Goal: Task Accomplishment & Management: Manage account settings

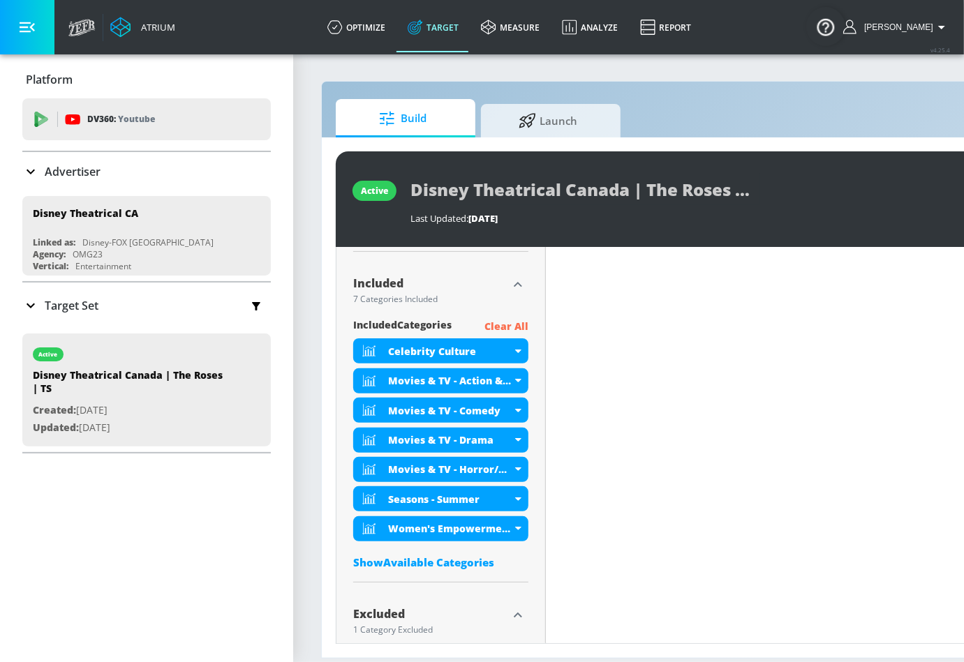
scroll to position [505, 0]
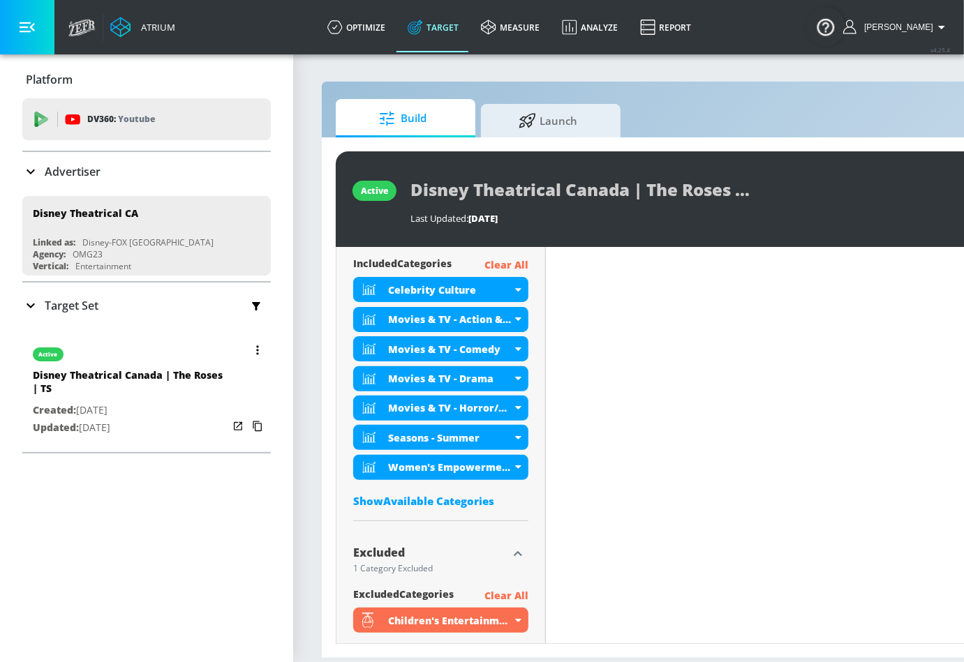
click at [255, 343] on button "button" at bounding box center [258, 350] width 20 height 20
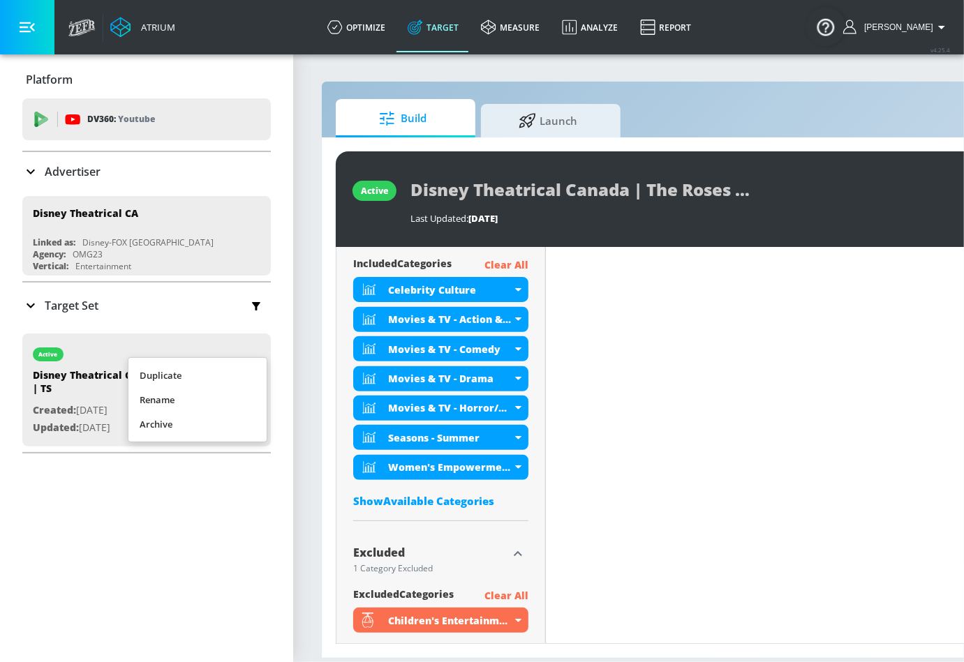
click at [234, 374] on li "Duplicate" at bounding box center [197, 376] width 138 height 24
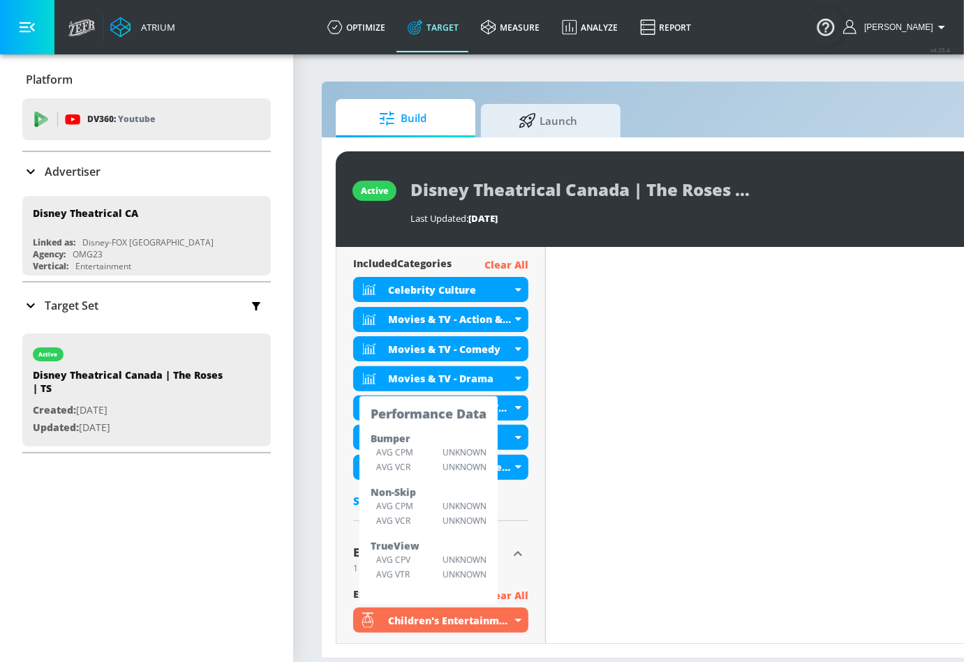
click at [31, 300] on icon at bounding box center [30, 305] width 17 height 17
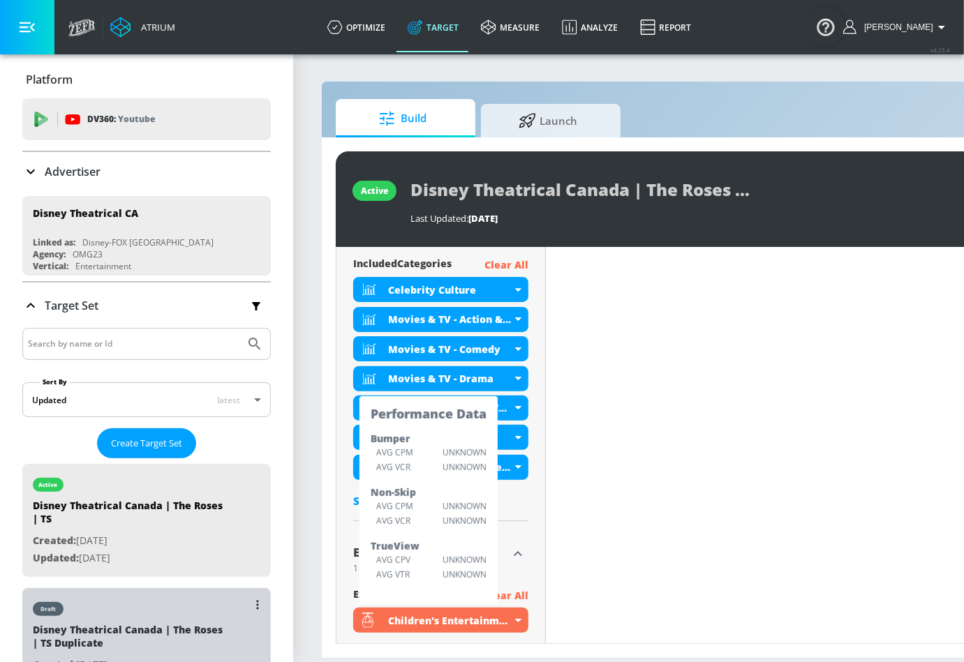
click at [110, 613] on div "draft" at bounding box center [130, 605] width 195 height 35
type input "Disney Theatrical Canada | The Roses | TS Duplicate"
type input "0.05"
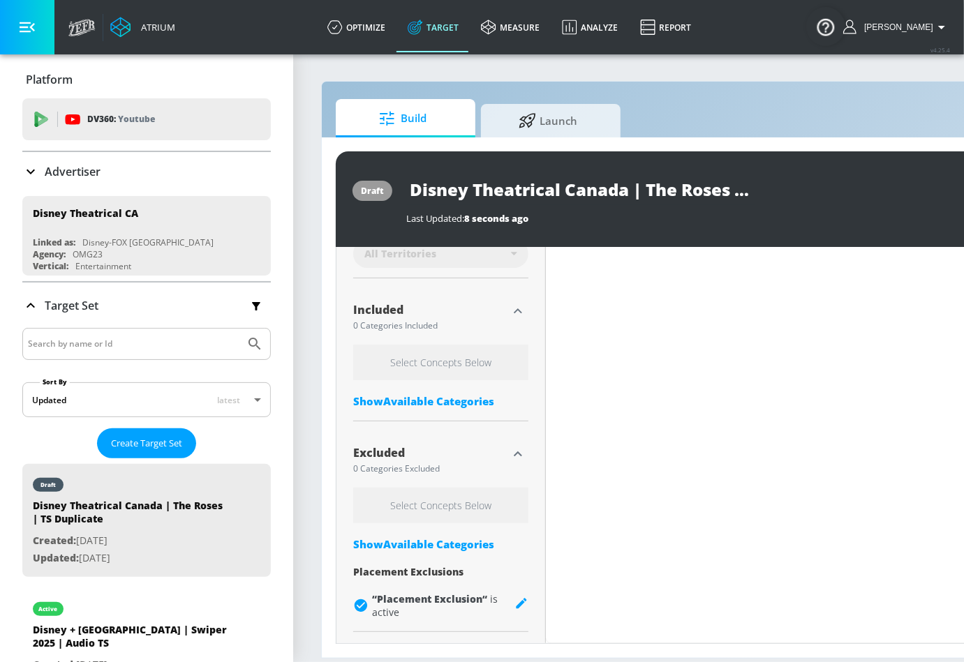
scroll to position [431, 0]
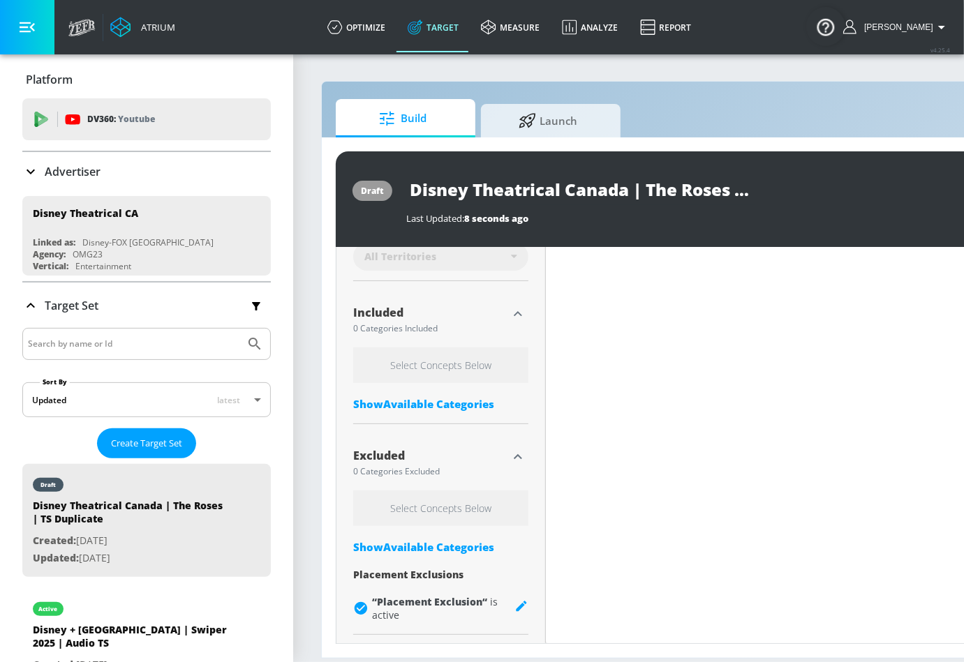
click at [650, 190] on input "Disney Theatrical Canada | The Roses | TS Duplicate" at bounding box center [580, 189] width 349 height 31
click at [656, 188] on input "Disney Theatrical Canada | The Roses | TS Duplicate" at bounding box center [580, 189] width 349 height 31
drag, startPoint x: 647, startPoint y: 189, endPoint x: 726, endPoint y: 188, distance: 78.8
click at [726, 188] on input "Disney Theatrical Canada | The Roses | TS Duplicate" at bounding box center [580, 189] width 349 height 31
type input "Disney Theatrical Canada | v | TS Duplicate"
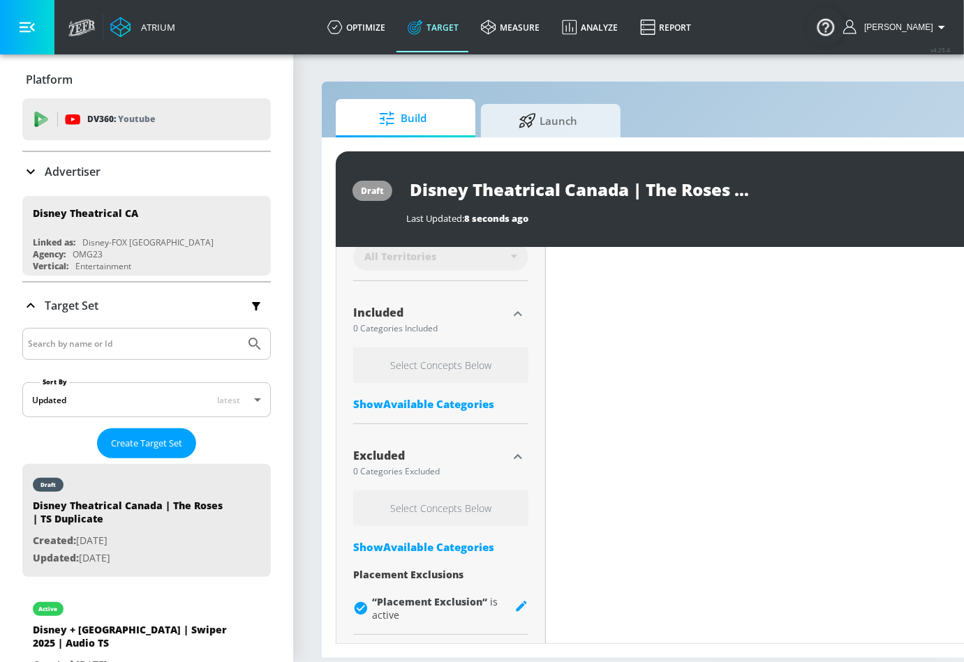
type input "0.05"
type input "Disney Theatrical Canada | | TS Duplicate"
type input "0.21"
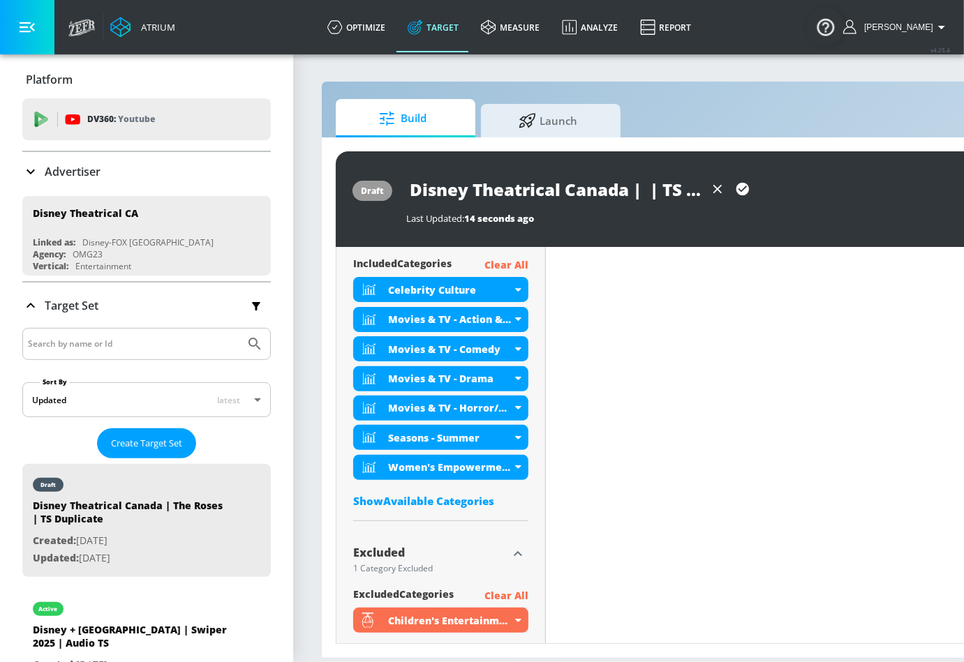
paste input "Tron: Ares"
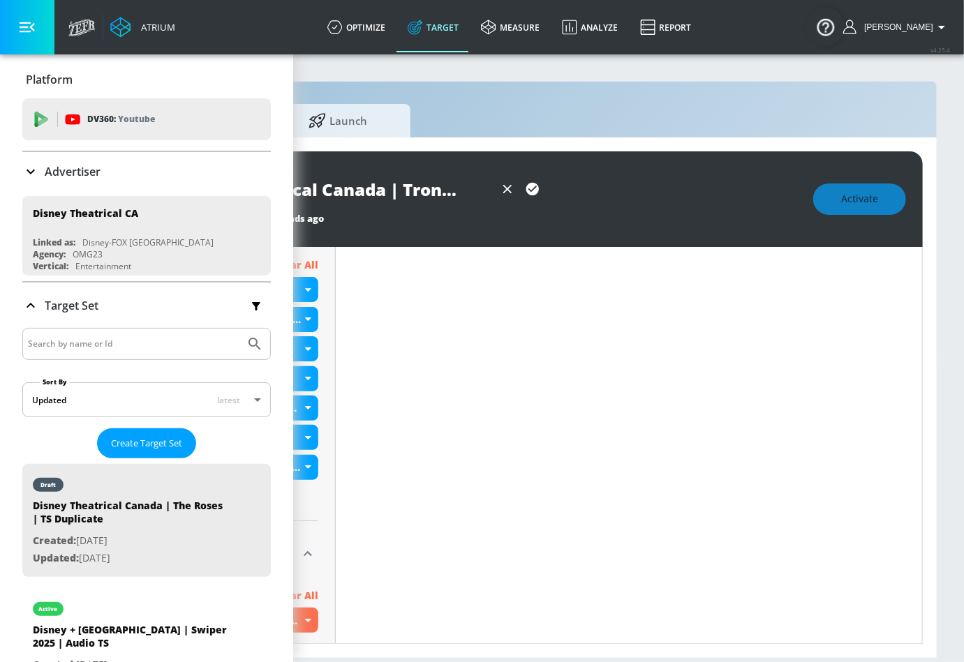
scroll to position [0, 156]
click at [465, 191] on input "Disney Theatrical Canada | Tron: Ares | TS Duplicate" at bounding box center [345, 189] width 299 height 31
type input "Disney Theatrical Canada | Tron: Ares | TS"
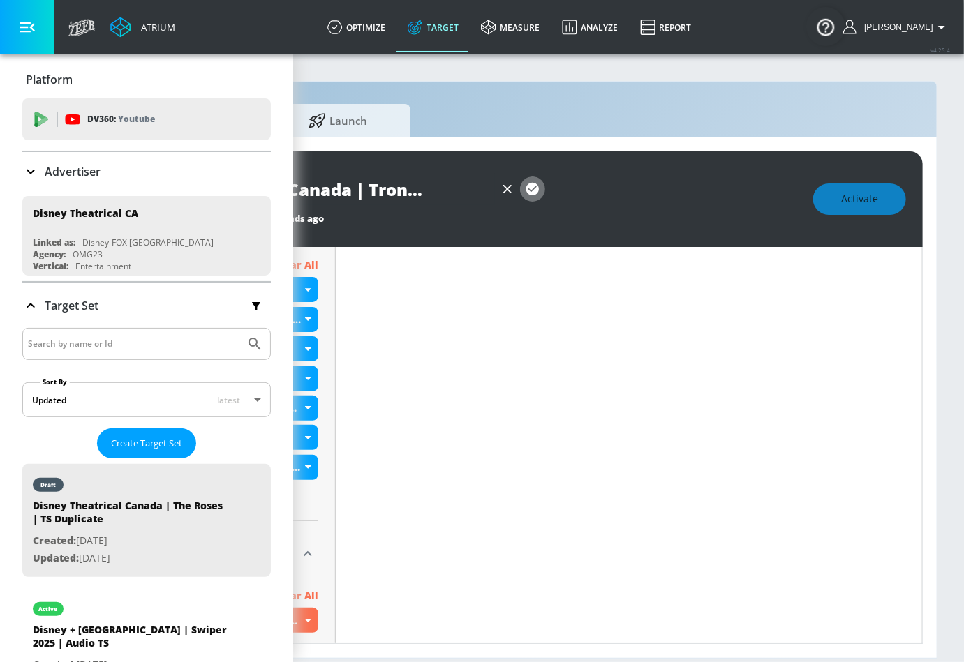
click at [531, 192] on icon "button" at bounding box center [532, 189] width 13 height 13
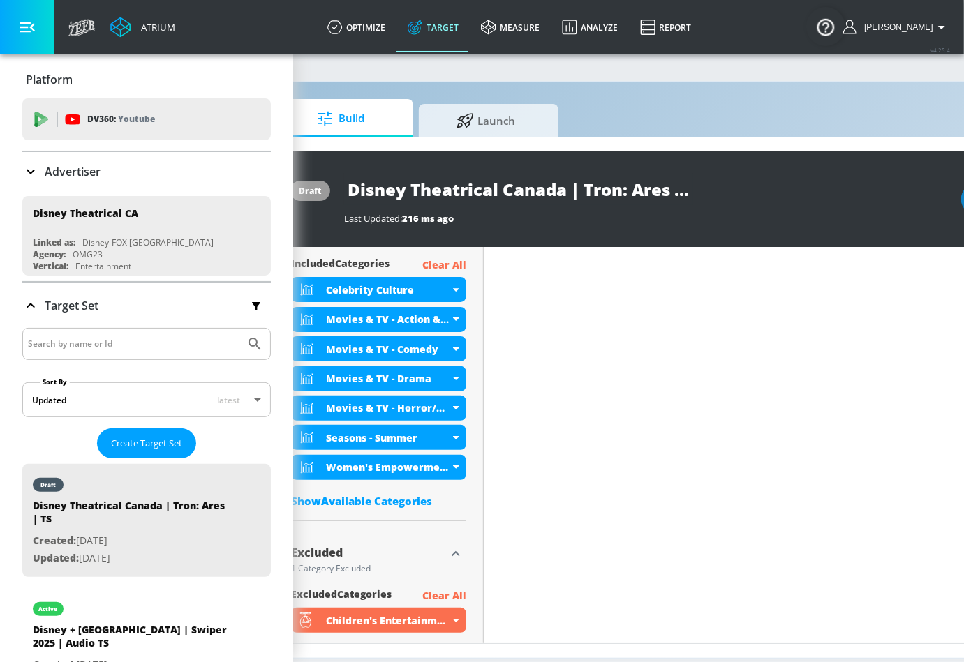
scroll to position [0, 0]
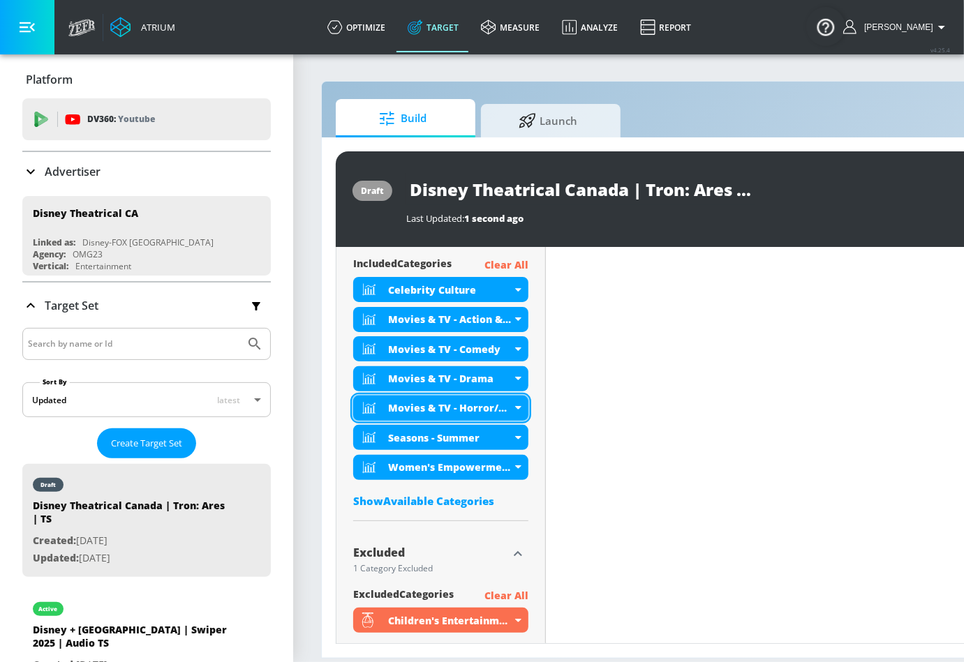
click at [525, 400] on div "Movies & TV - Horror/Thriller" at bounding box center [440, 408] width 175 height 25
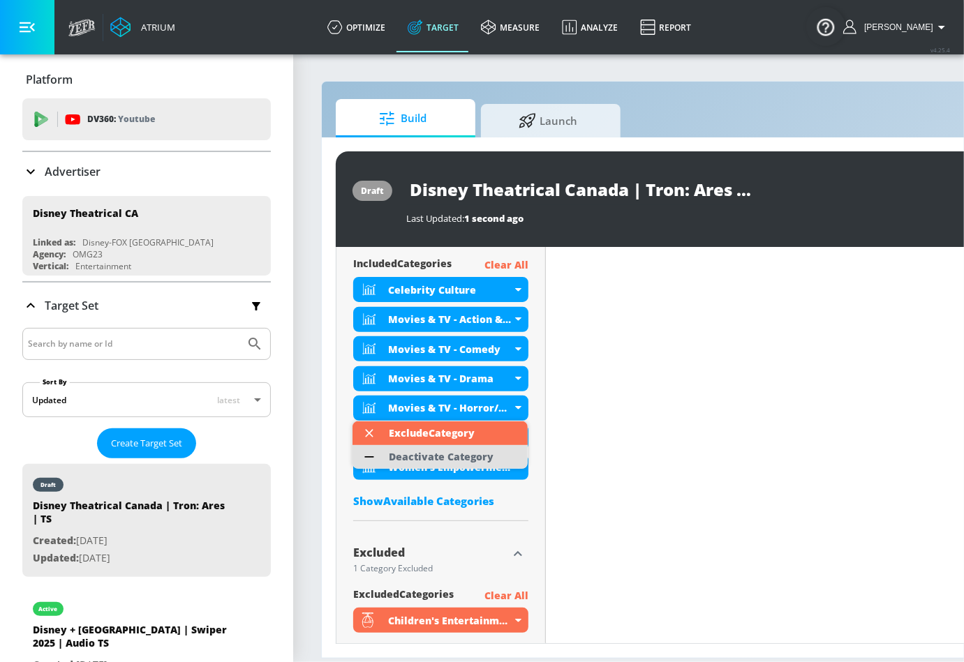
click at [470, 462] on div "Deactivate Category" at bounding box center [441, 457] width 105 height 10
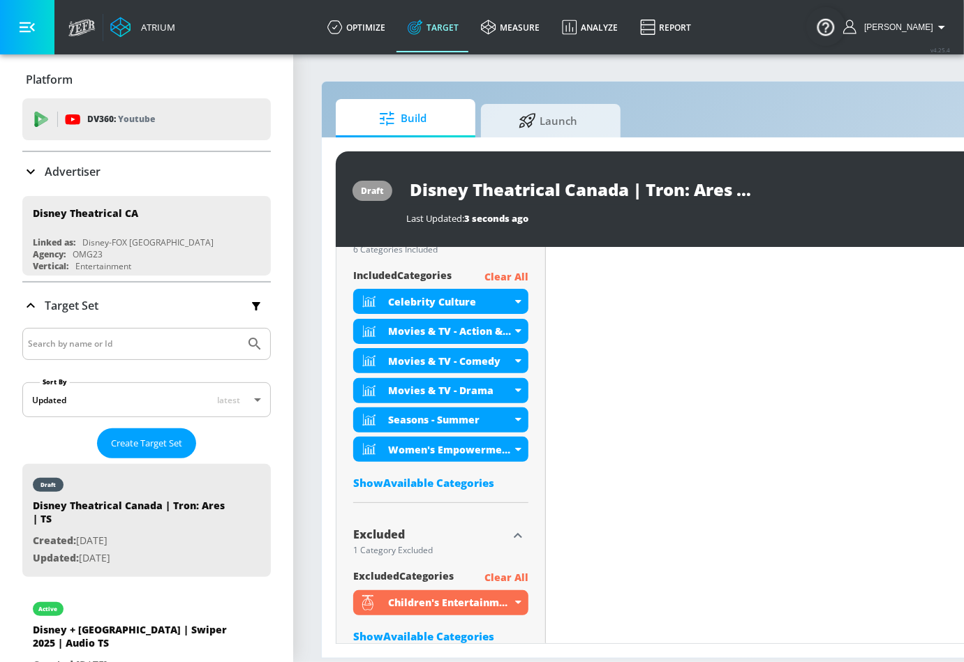
scroll to position [516, 0]
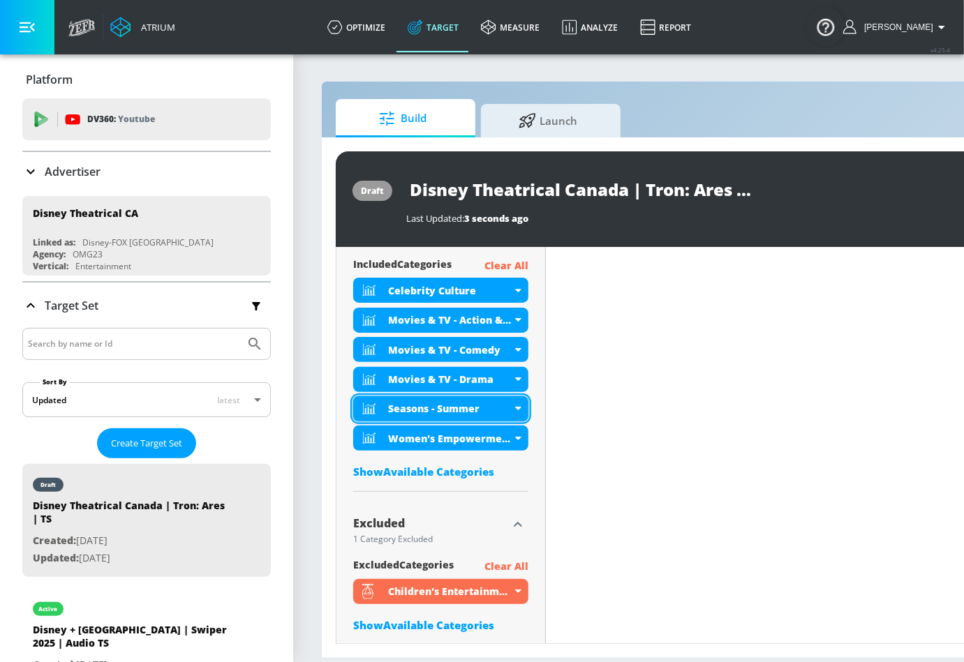
click at [518, 403] on div "Seasons - Summer" at bounding box center [440, 408] width 175 height 25
click at [523, 440] on div "Women's Empowerment" at bounding box center [440, 438] width 175 height 25
click at [464, 476] on div "Show Available Categories" at bounding box center [440, 472] width 175 height 14
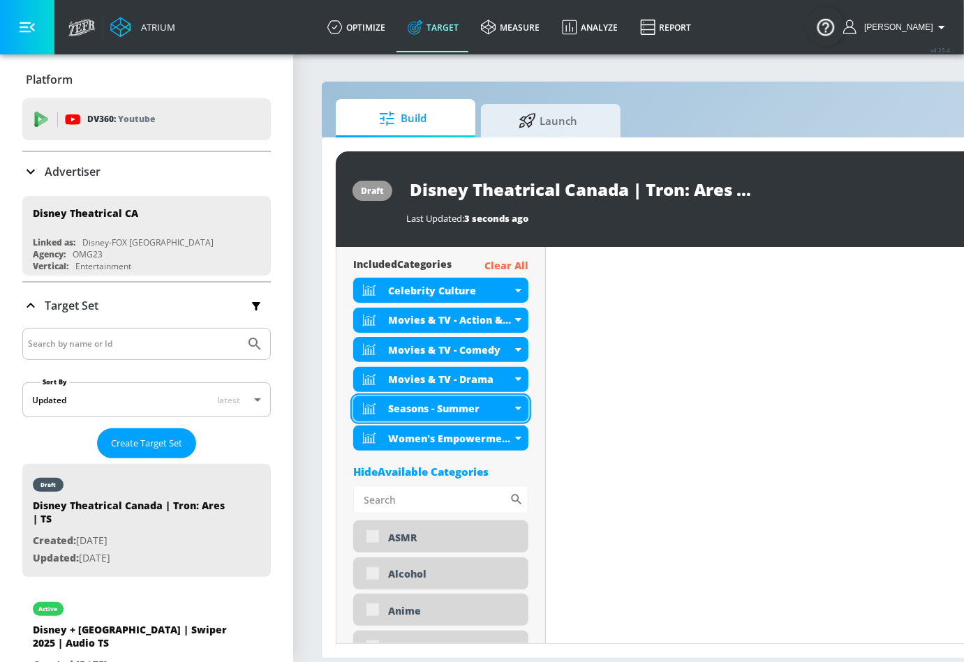
click at [520, 412] on div "Seasons - Summer" at bounding box center [440, 408] width 175 height 25
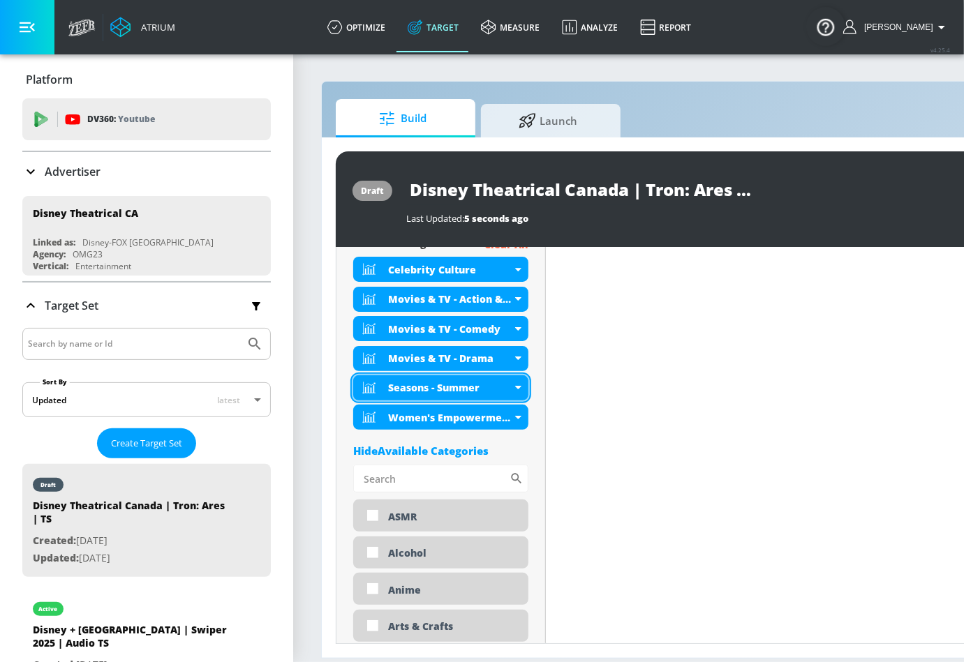
scroll to position [520, 0]
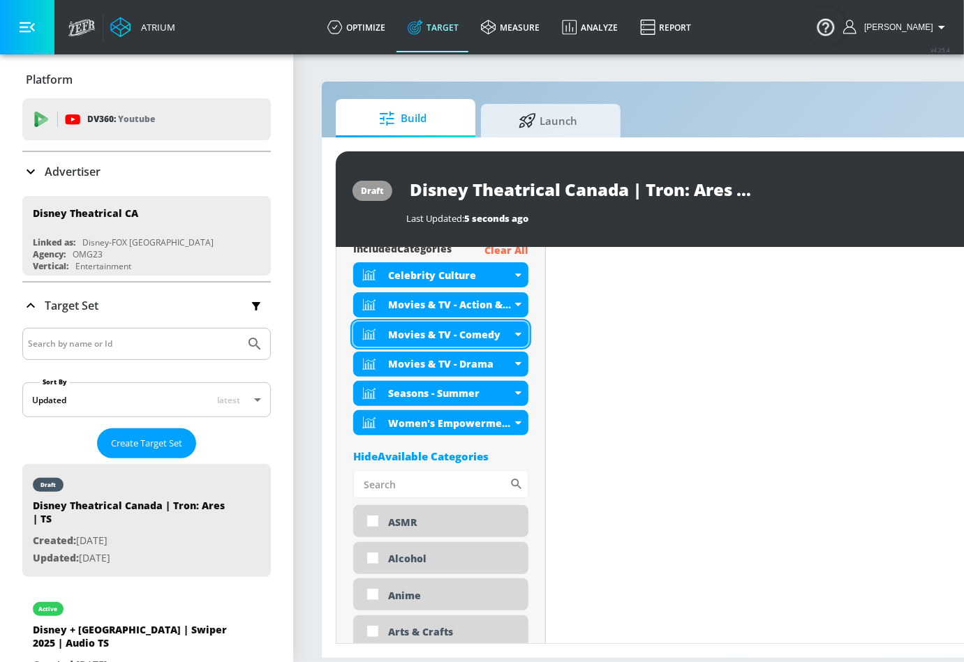
click at [518, 334] on icon at bounding box center [518, 334] width 6 height 3
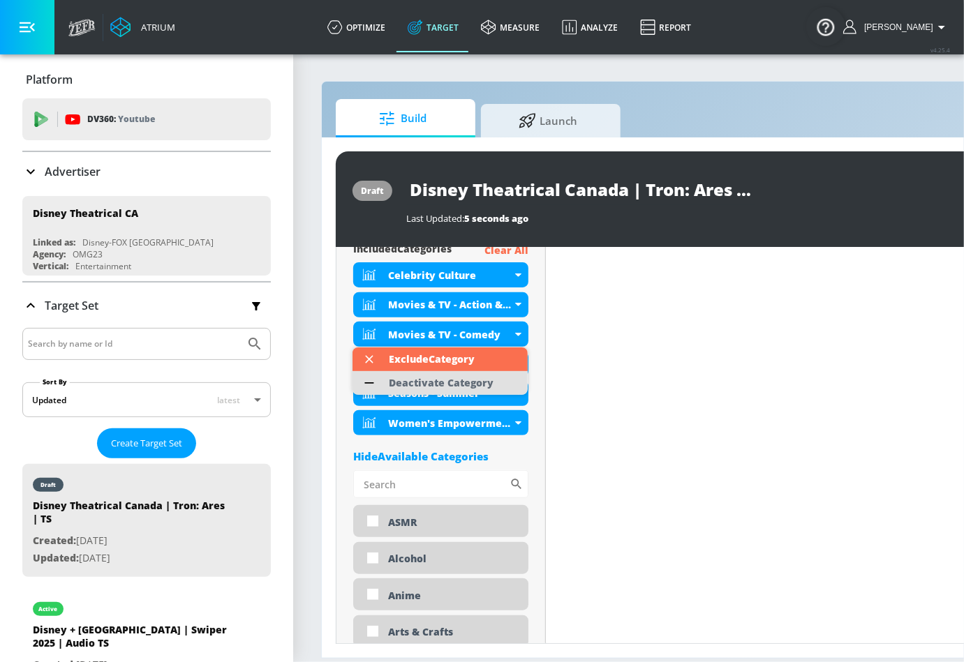
click at [473, 389] on div "Deactivate Category" at bounding box center [441, 383] width 119 height 24
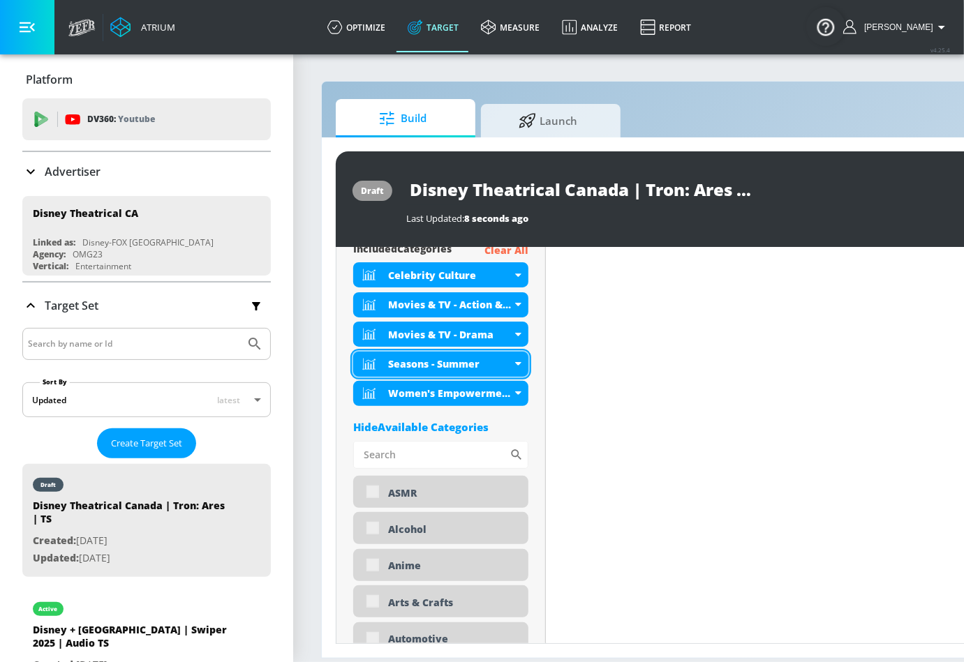
click at [523, 361] on div "Seasons - Summer" at bounding box center [440, 364] width 175 height 25
click at [511, 363] on div "Seasons - Summer" at bounding box center [440, 364] width 175 height 25
click at [516, 364] on icon at bounding box center [518, 363] width 6 height 3
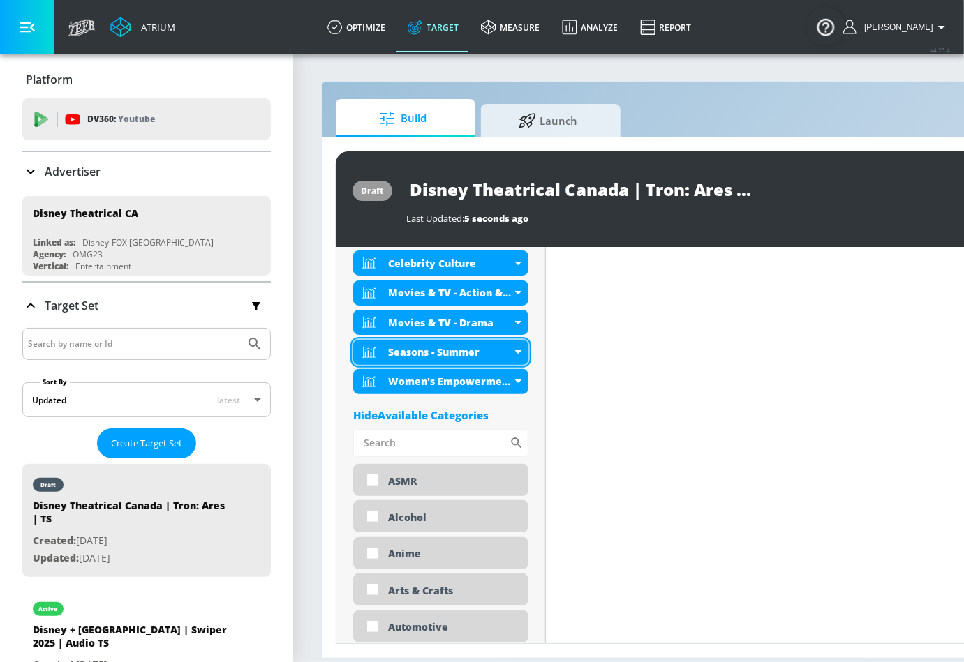
scroll to position [520, 0]
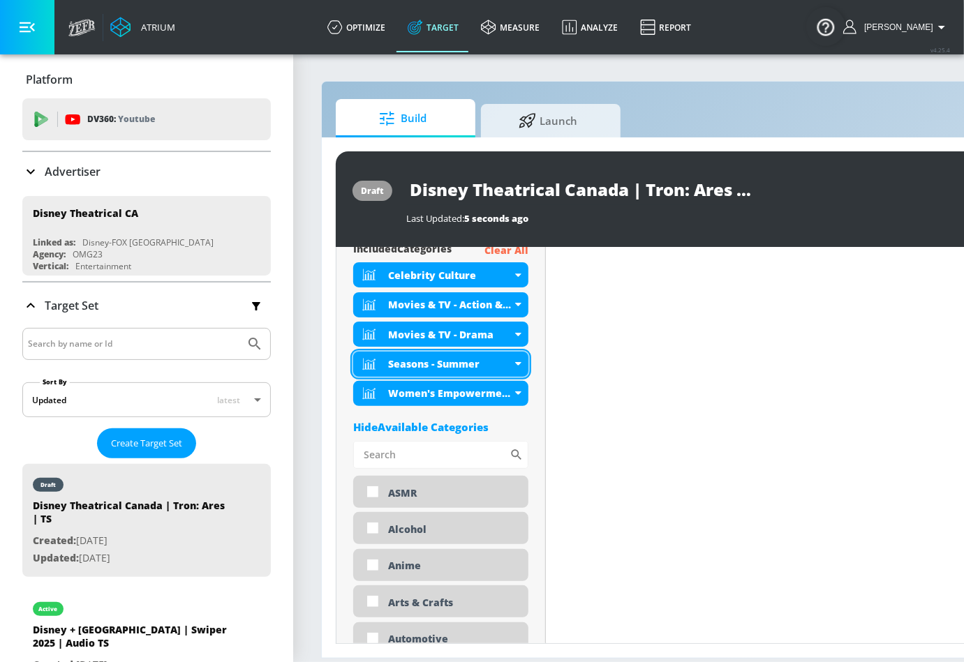
click at [520, 363] on icon at bounding box center [518, 363] width 6 height 3
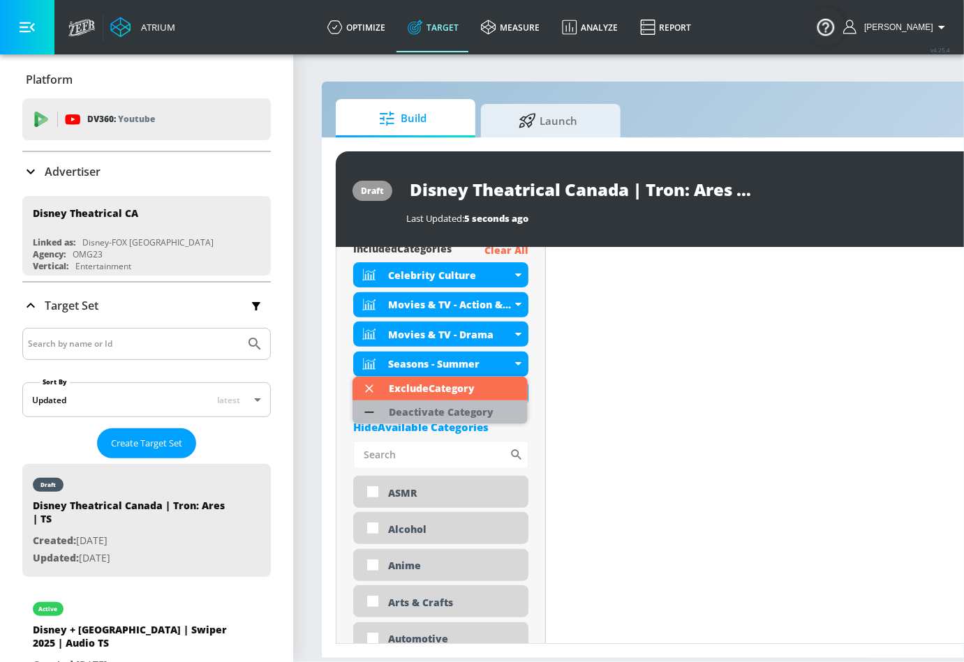
click at [481, 417] on div "Deactivate Category" at bounding box center [441, 412] width 105 height 10
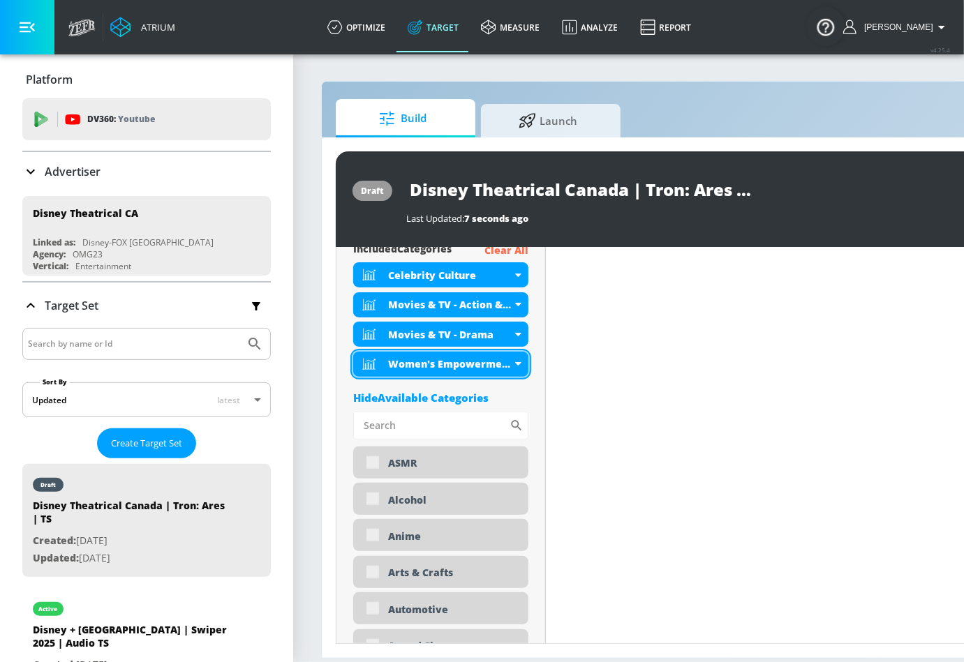
click at [523, 360] on div "Women's Empowerment" at bounding box center [440, 364] width 175 height 25
click at [520, 366] on div "Women's Empowerment" at bounding box center [440, 364] width 175 height 25
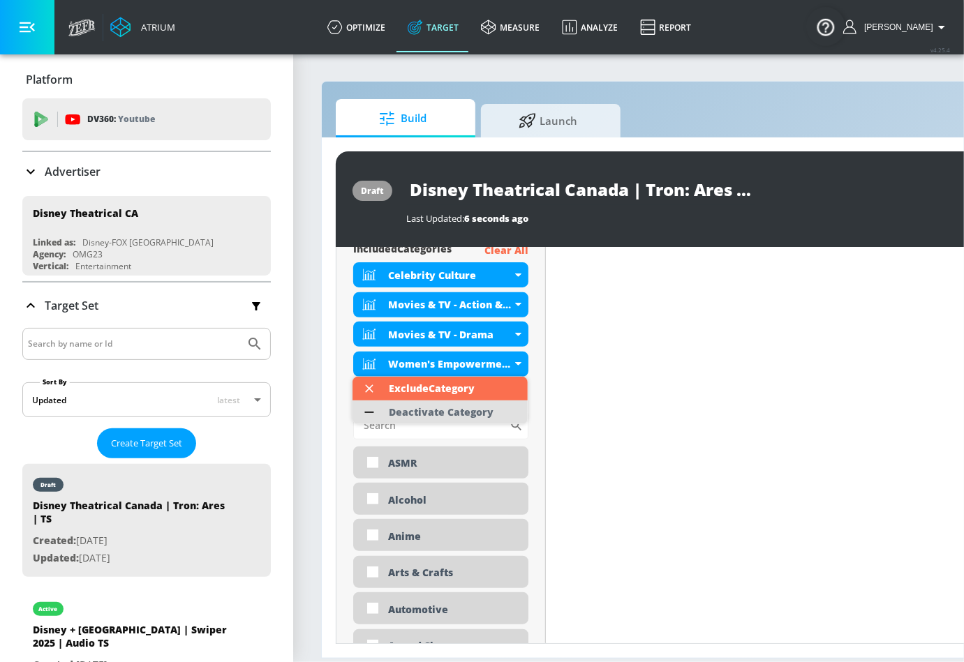
click at [482, 414] on div "Deactivate Category" at bounding box center [441, 412] width 105 height 10
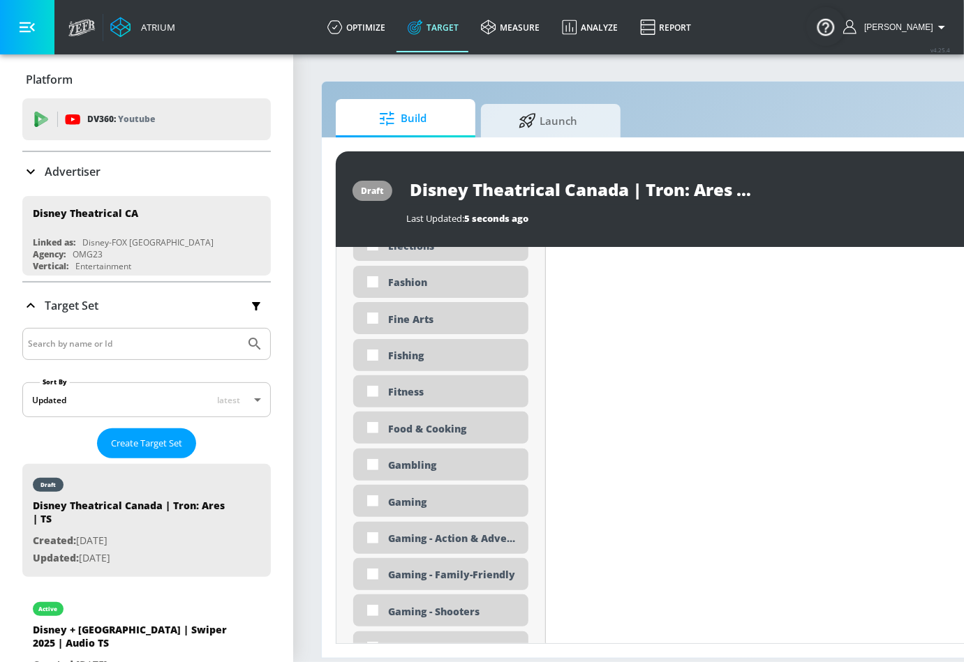
scroll to position [1681, 0]
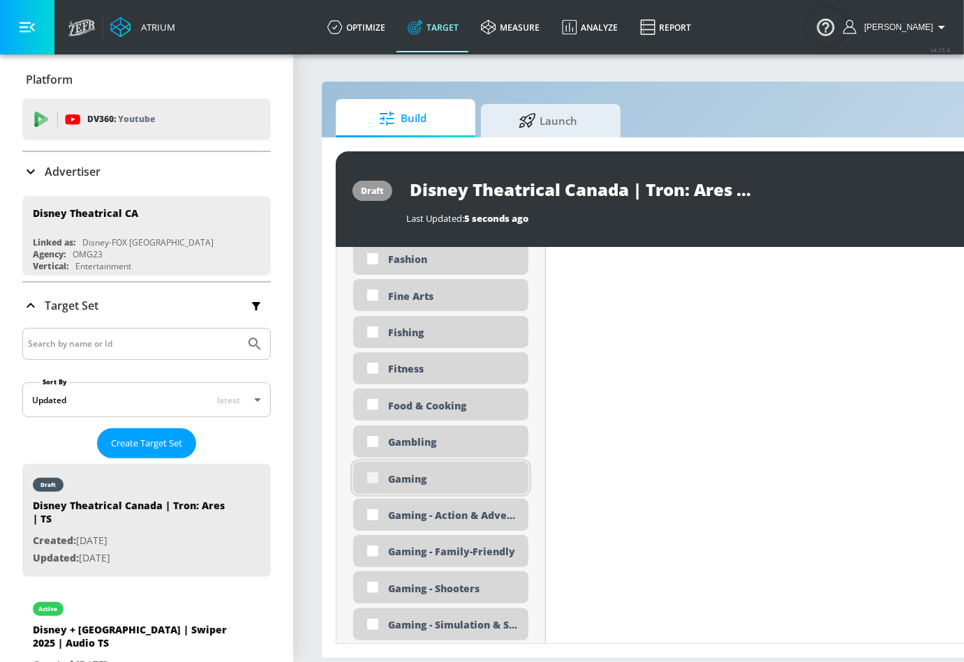
click at [374, 481] on input "checkbox" at bounding box center [372, 477] width 25 height 25
checkbox input "true"
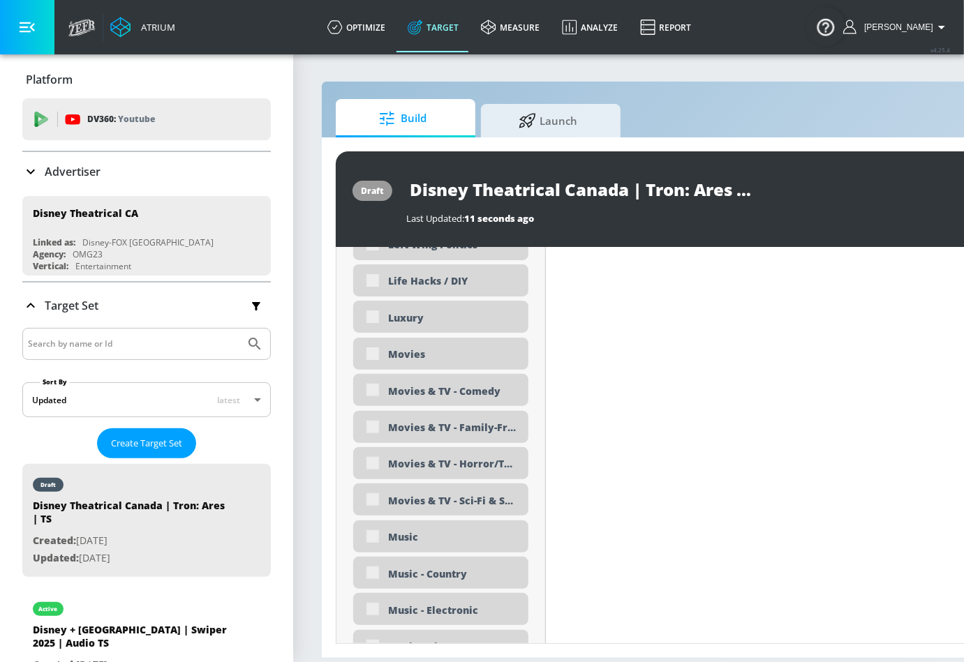
scroll to position [2642, 0]
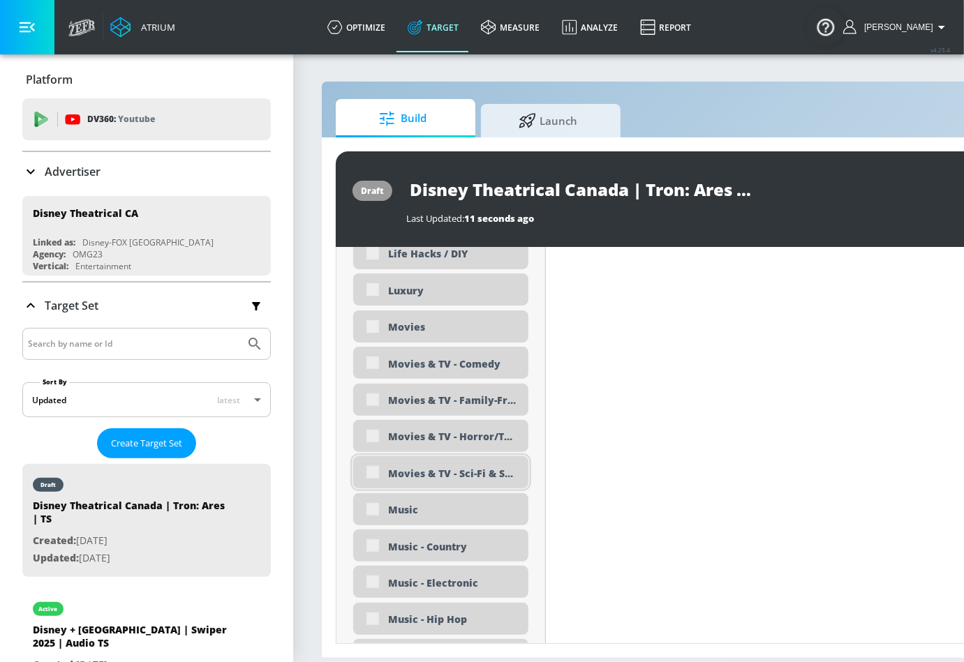
click at [376, 470] on div "Movies & TV - Sci-Fi & Superheroes" at bounding box center [440, 472] width 175 height 32
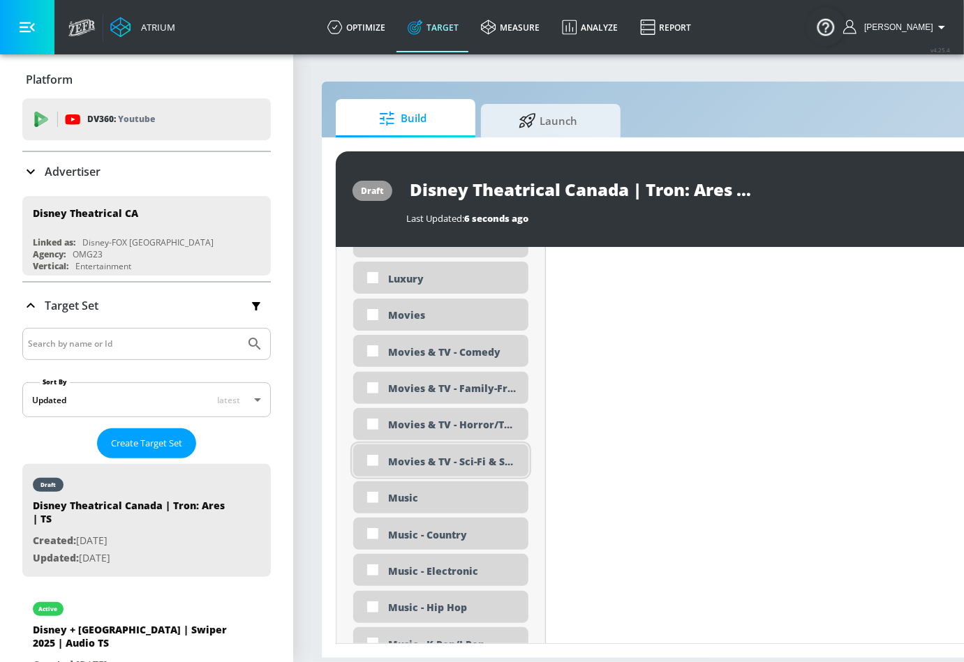
scroll to position [2630, 0]
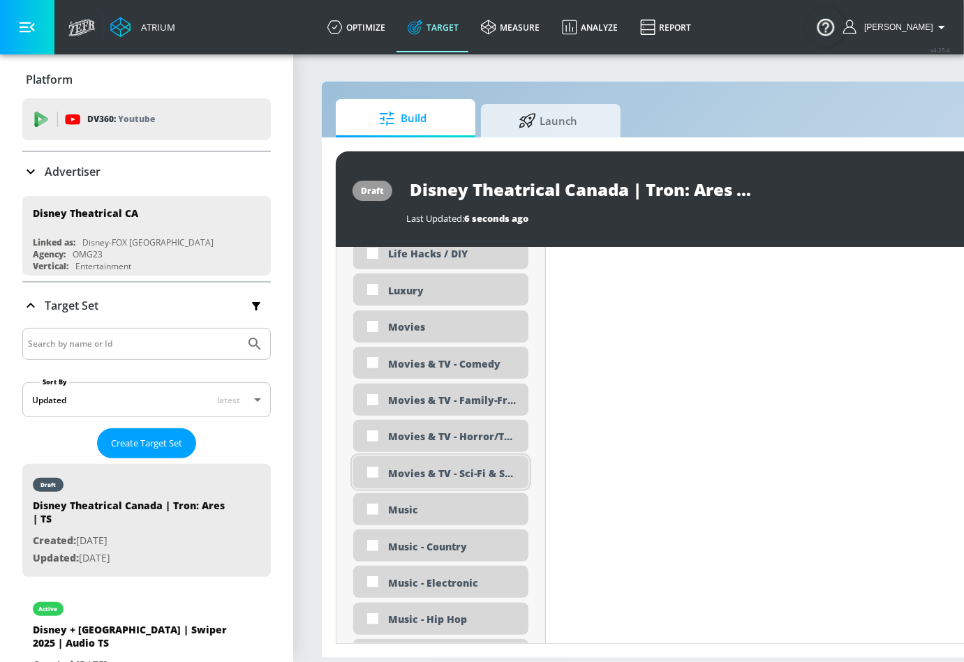
click at [376, 470] on input "checkbox" at bounding box center [372, 472] width 25 height 25
checkbox input "true"
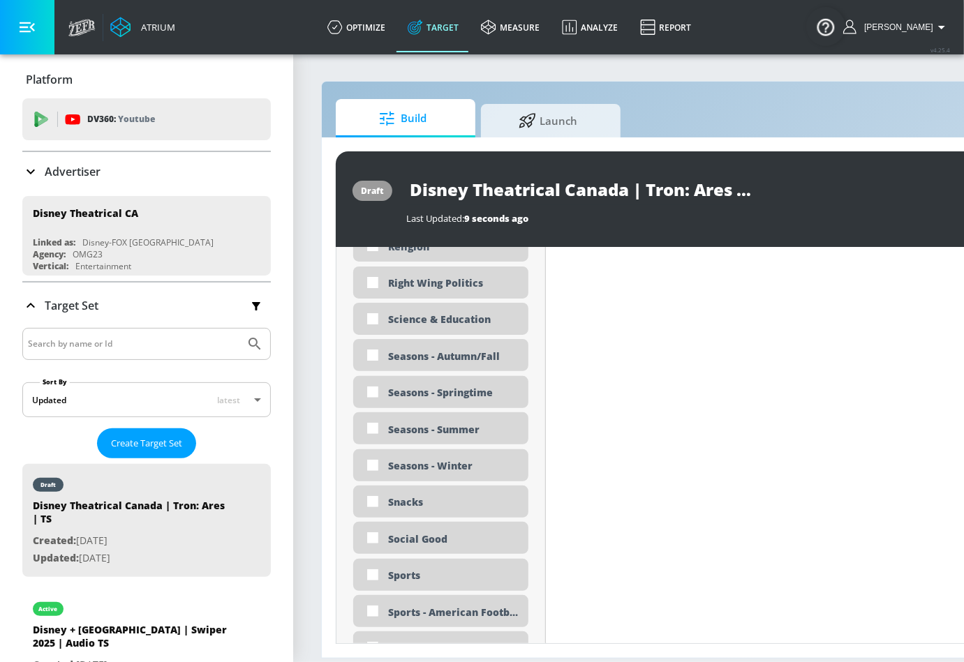
scroll to position [3376, 0]
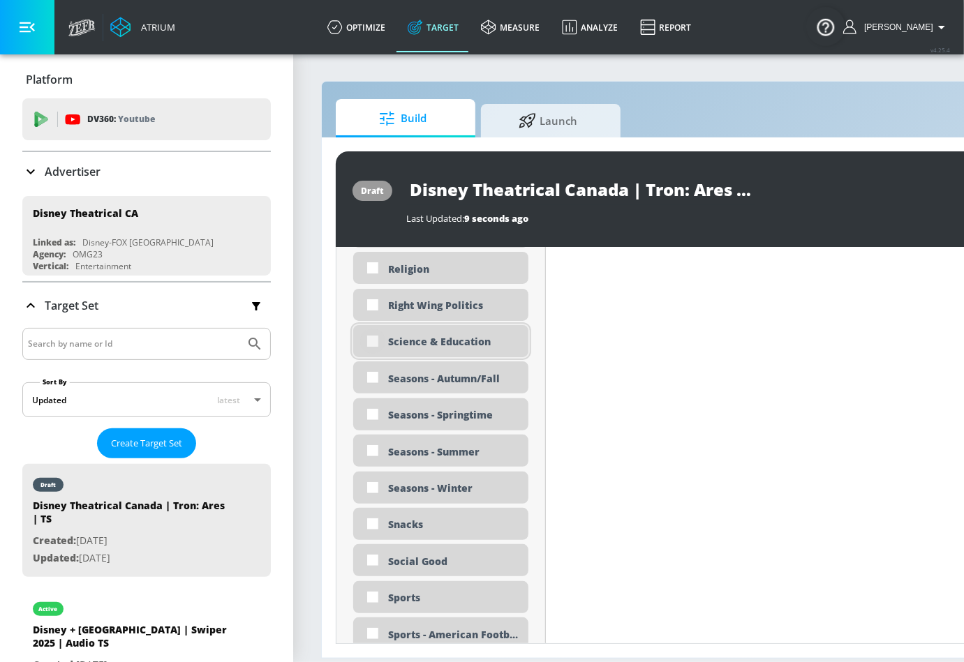
click at [371, 345] on input "checkbox" at bounding box center [372, 341] width 25 height 25
checkbox input "true"
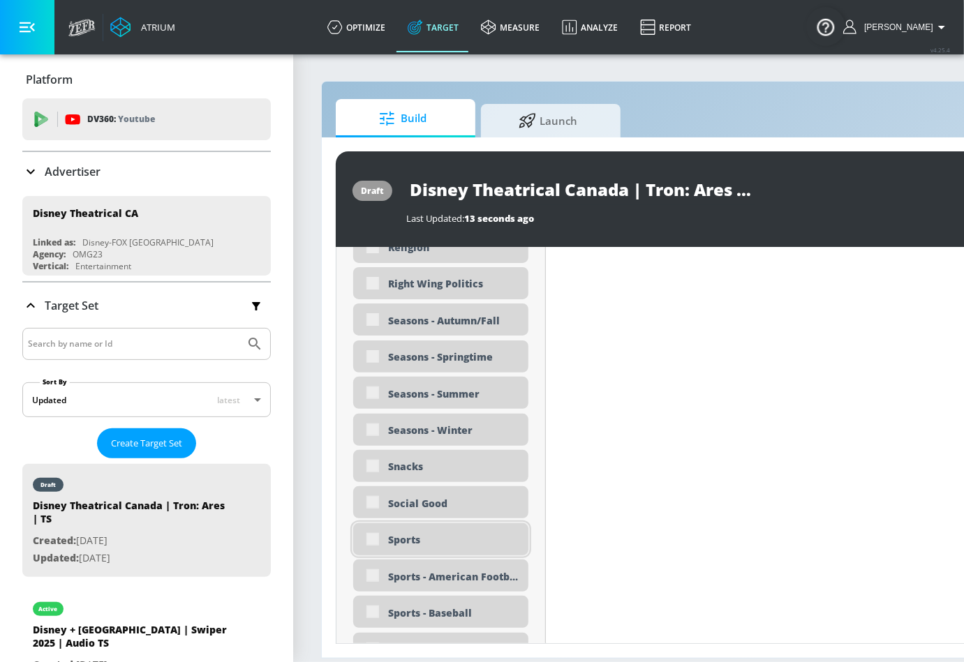
scroll to position [3450, 0]
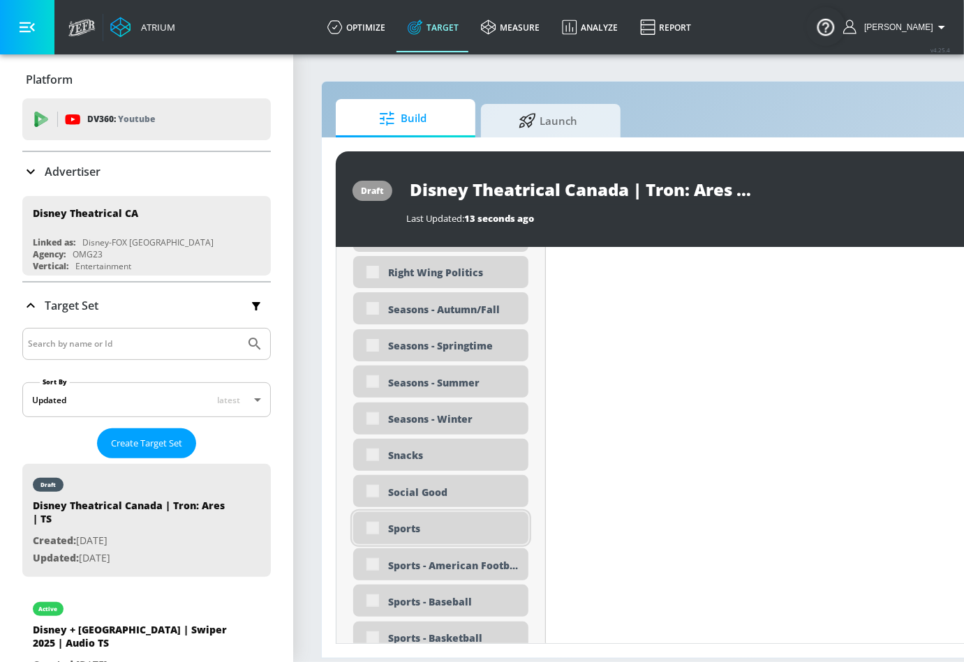
click at [380, 521] on div "Sports" at bounding box center [440, 528] width 175 height 32
click at [377, 530] on div "Sports" at bounding box center [440, 528] width 175 height 32
click at [372, 524] on div "Sports" at bounding box center [440, 528] width 175 height 32
click at [373, 526] on div "Sports" at bounding box center [440, 528] width 175 height 32
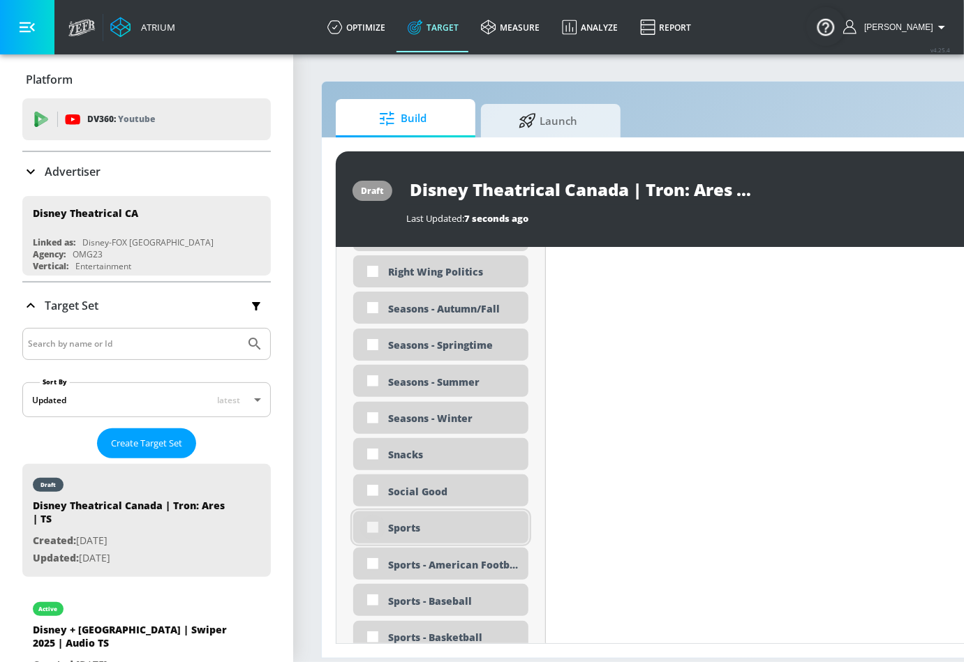
click at [377, 524] on input "checkbox" at bounding box center [372, 527] width 25 height 25
checkbox input "true"
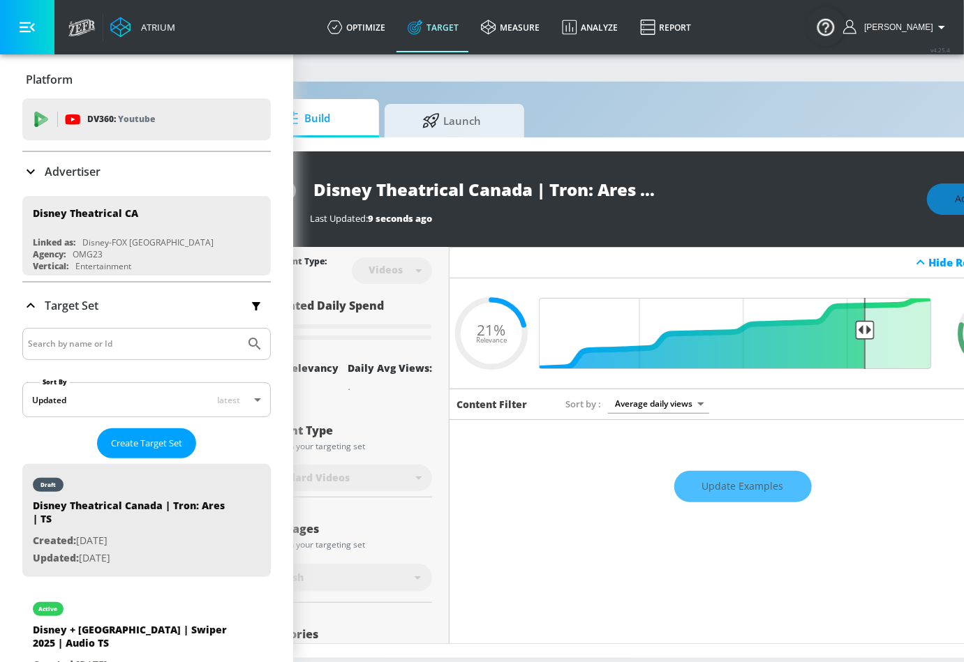
scroll to position [0, 210]
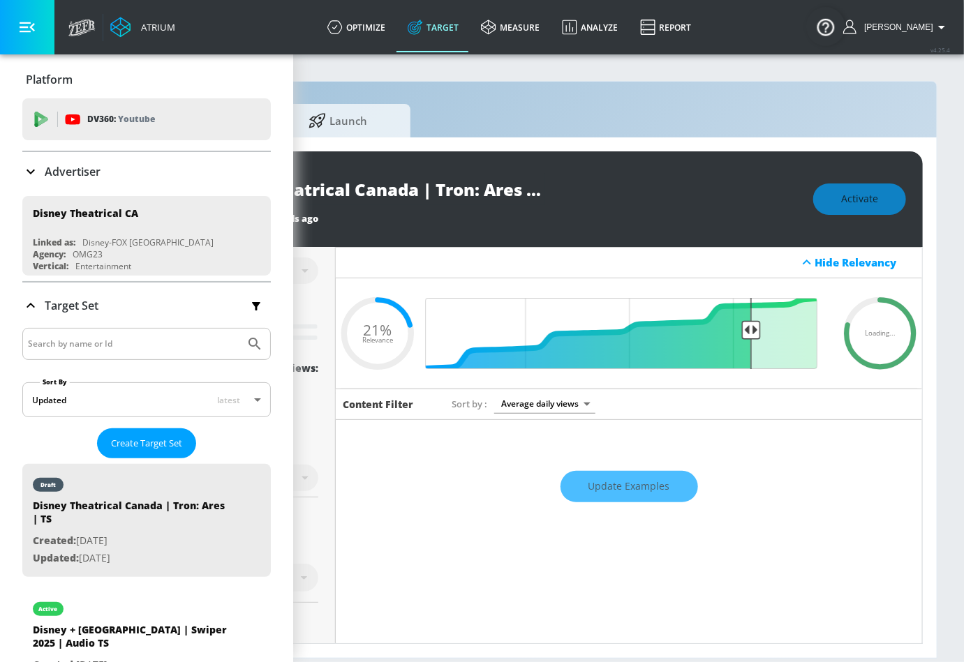
click at [470, 186] on input "Disney Theatrical Canada | Tron: Ares | TS" at bounding box center [370, 189] width 349 height 31
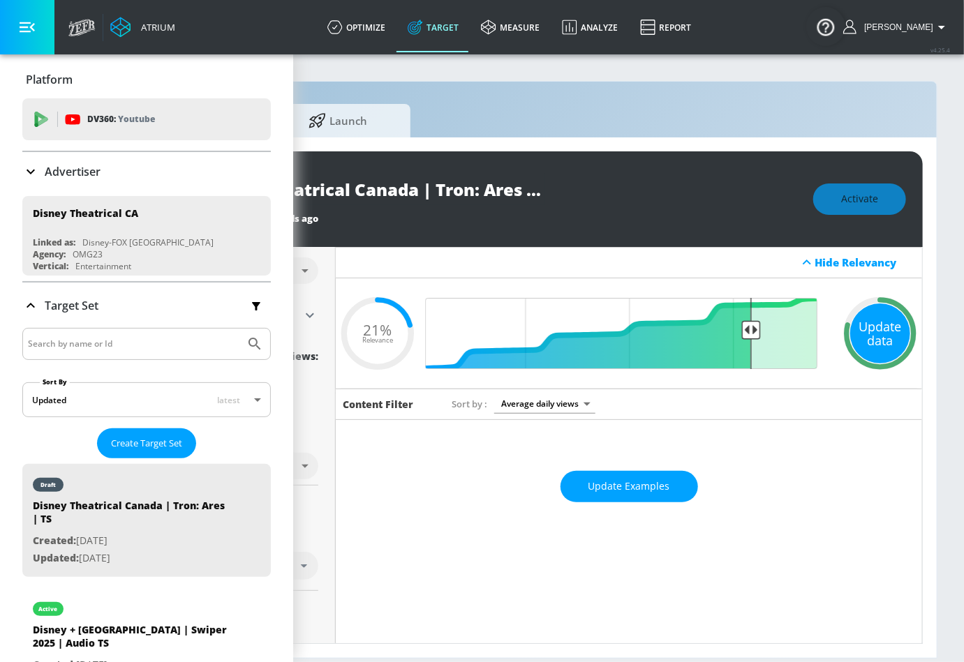
click at [873, 335] on div "Update data" at bounding box center [880, 334] width 60 height 60
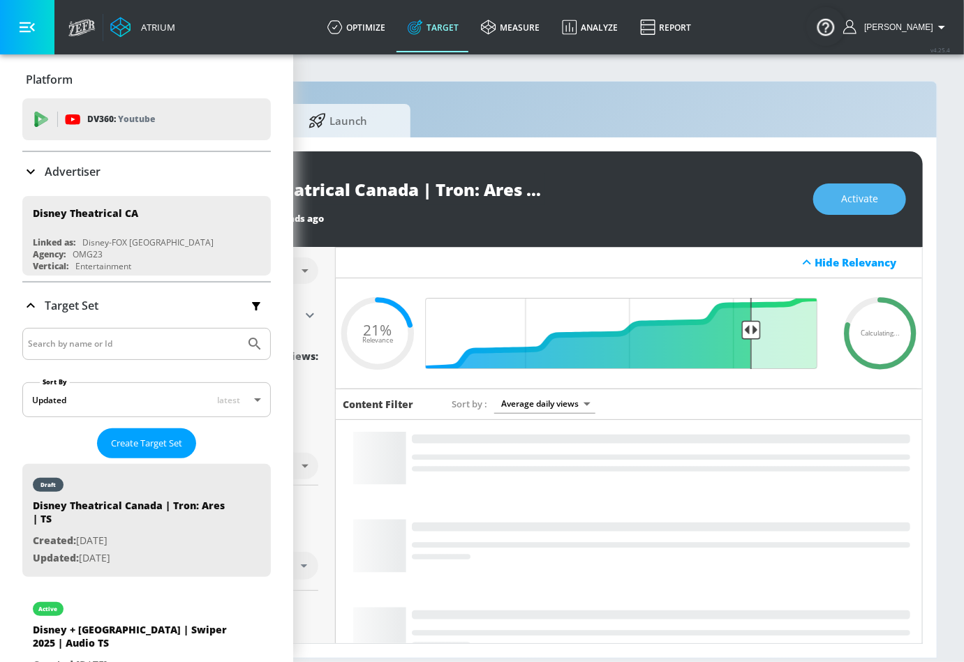
click at [883, 197] on button "Activate" at bounding box center [859, 199] width 93 height 31
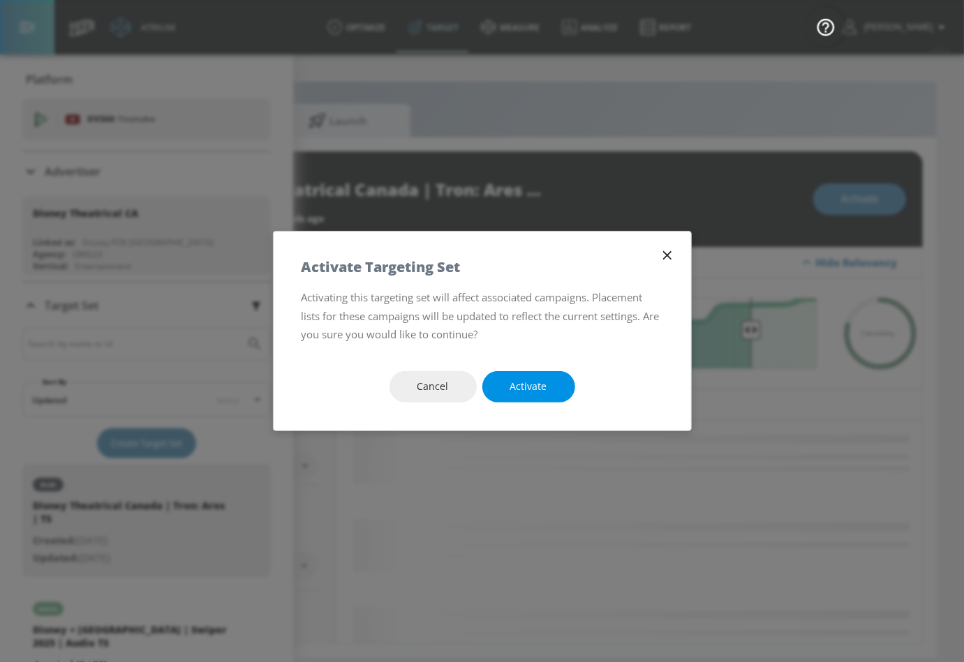
click at [525, 388] on span "Activate" at bounding box center [528, 386] width 37 height 17
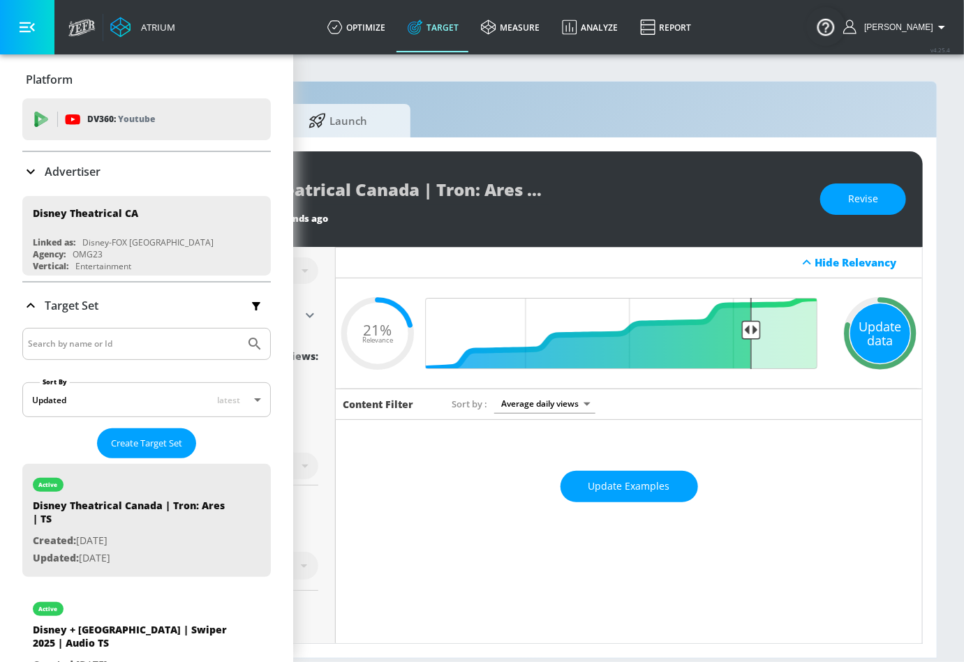
click at [879, 350] on div "Update data" at bounding box center [880, 334] width 60 height 60
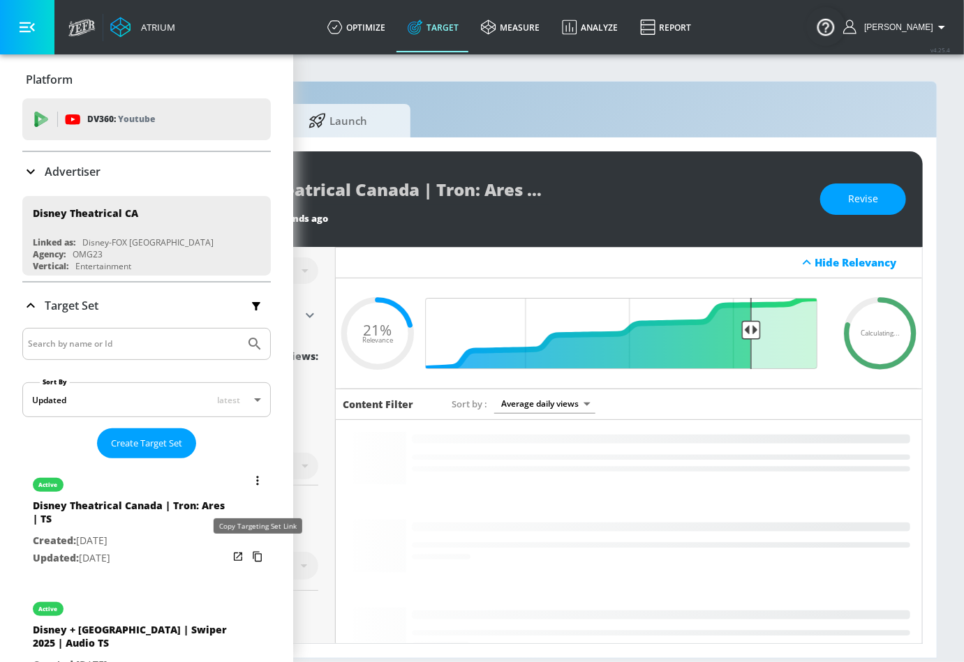
click at [265, 557] on icon "list of Target Set" at bounding box center [257, 557] width 22 height 22
